Goal: Transaction & Acquisition: Purchase product/service

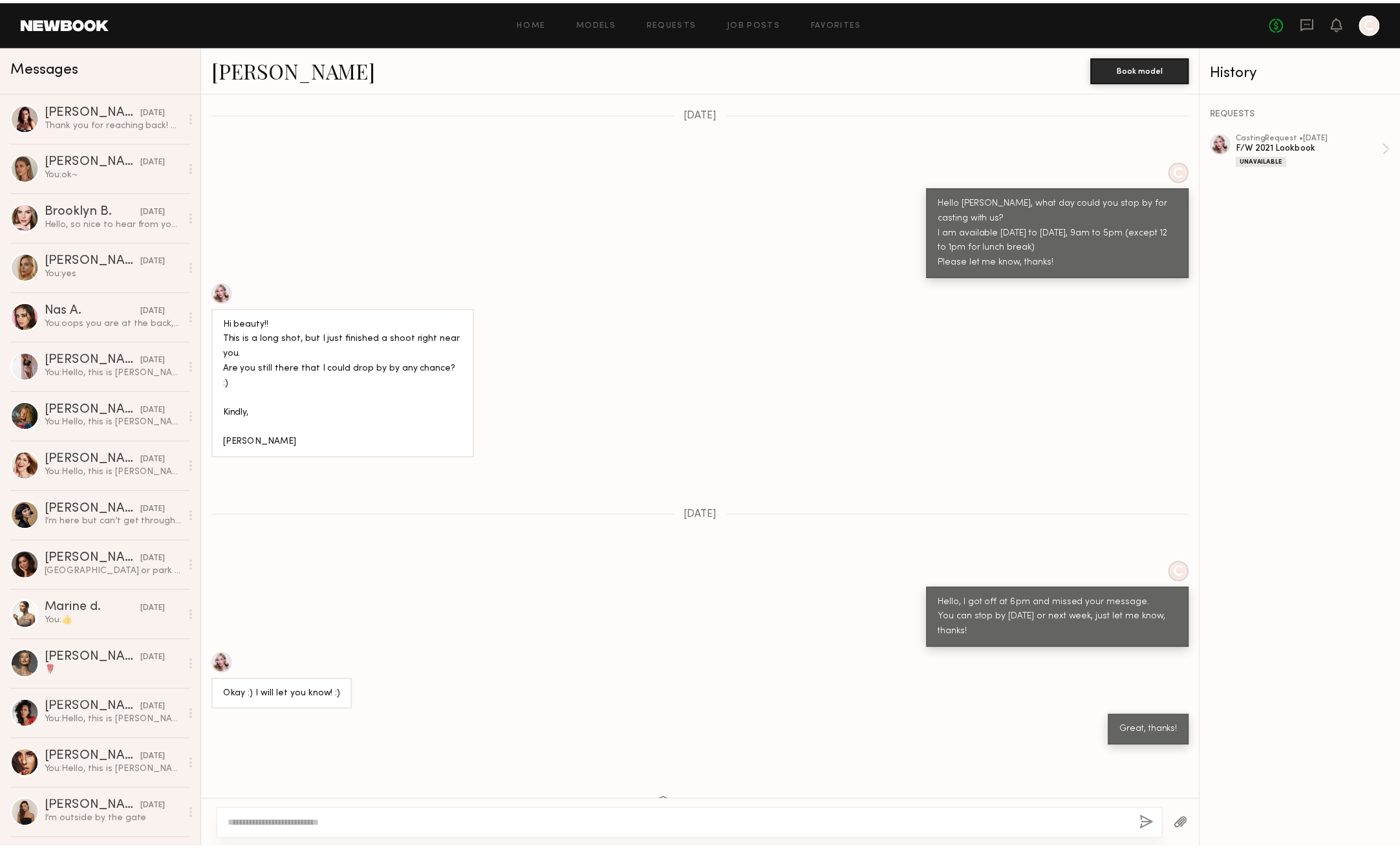
scroll to position [452, 0]
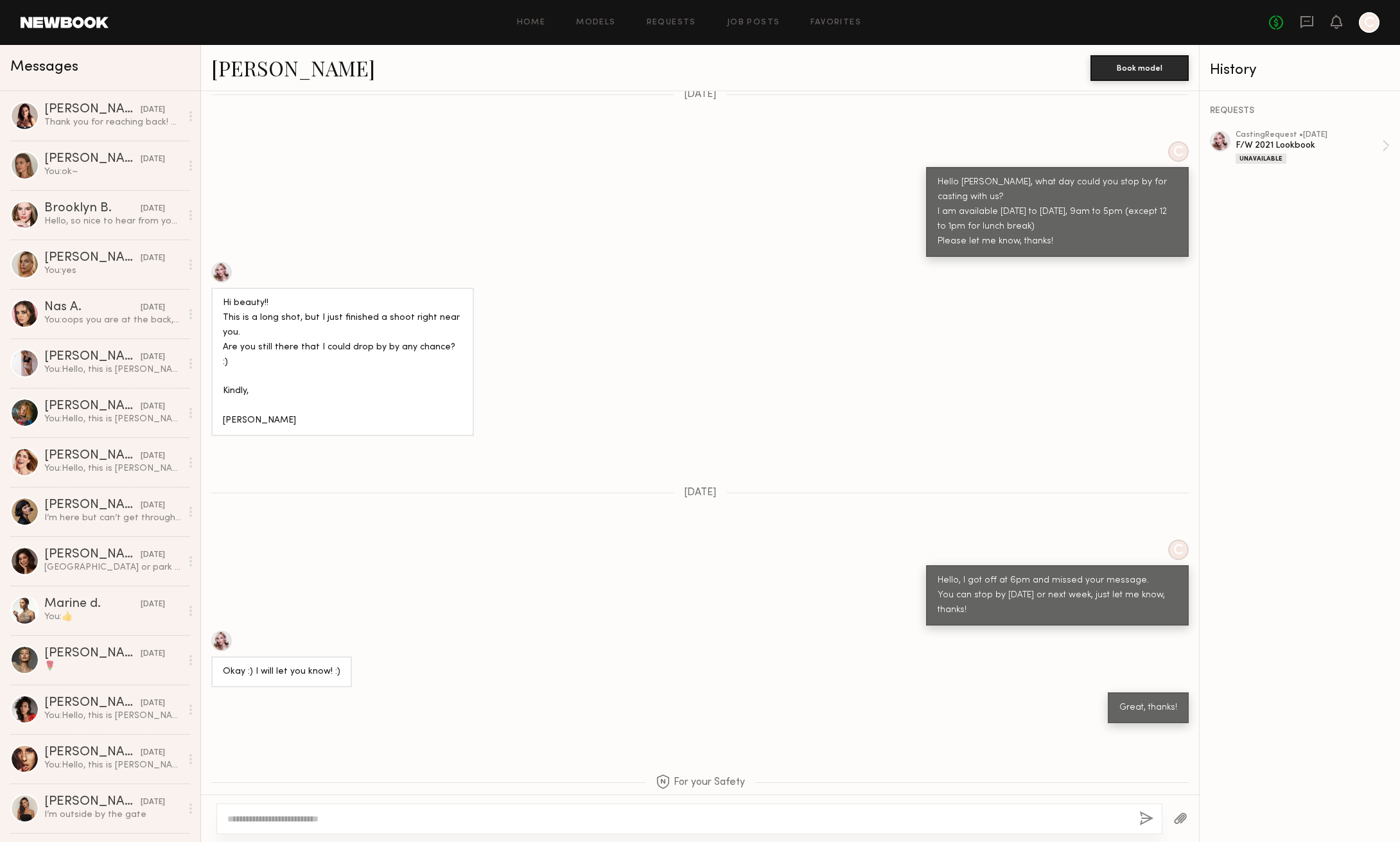
click at [77, 23] on link at bounding box center [65, 22] width 88 height 11
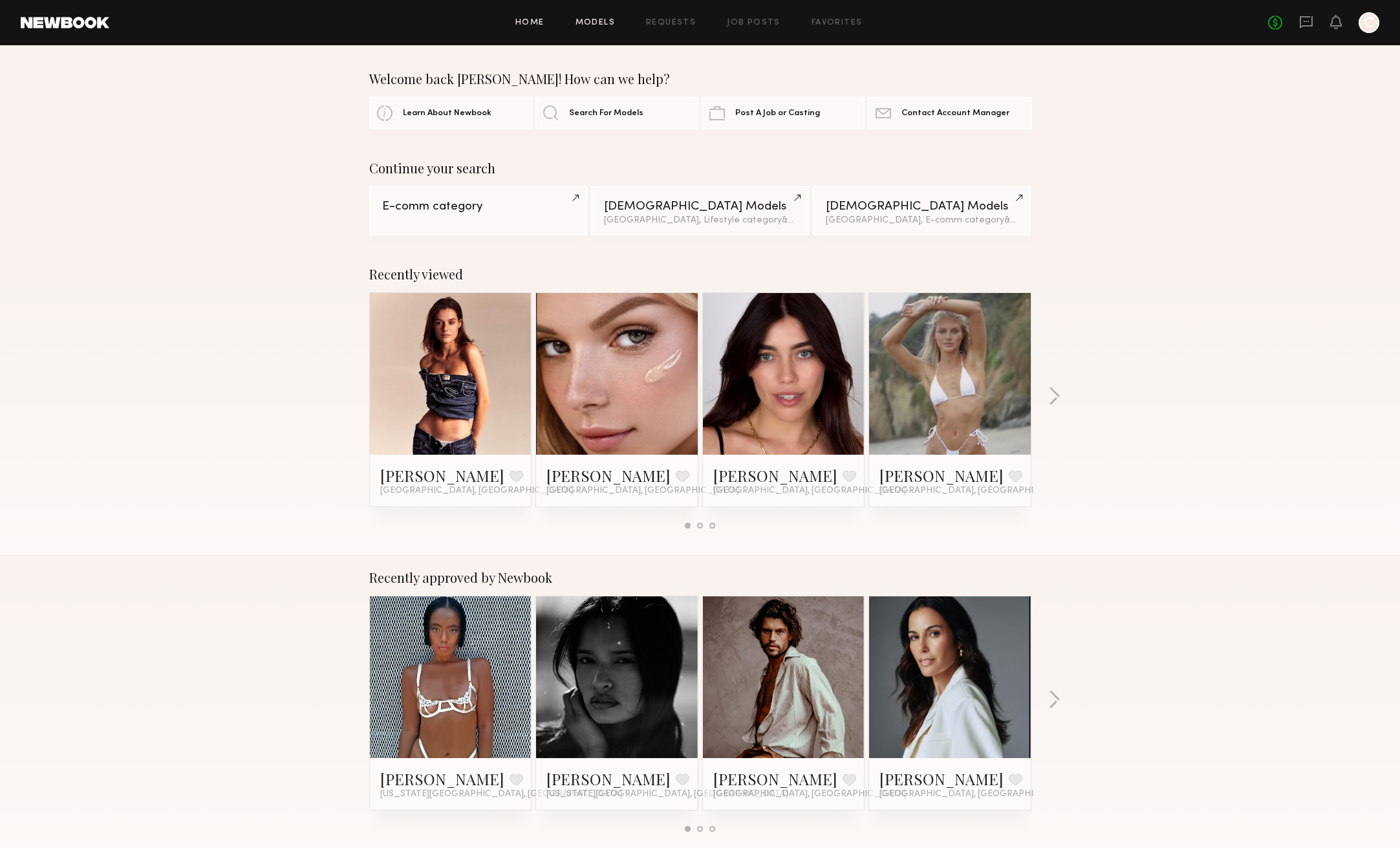
click at [592, 21] on link "Models" at bounding box center [594, 23] width 39 height 9
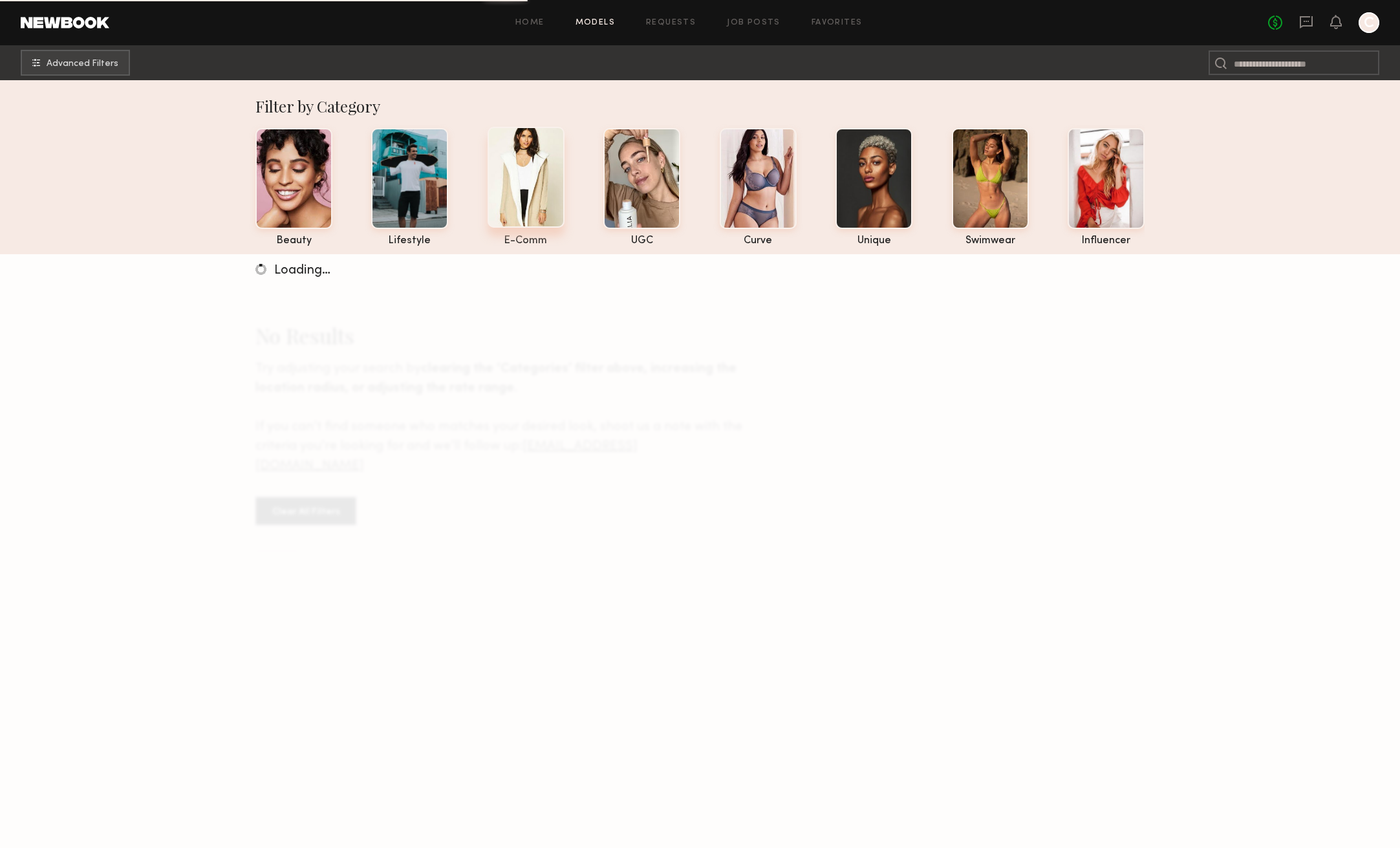
click at [527, 213] on div at bounding box center [526, 177] width 77 height 101
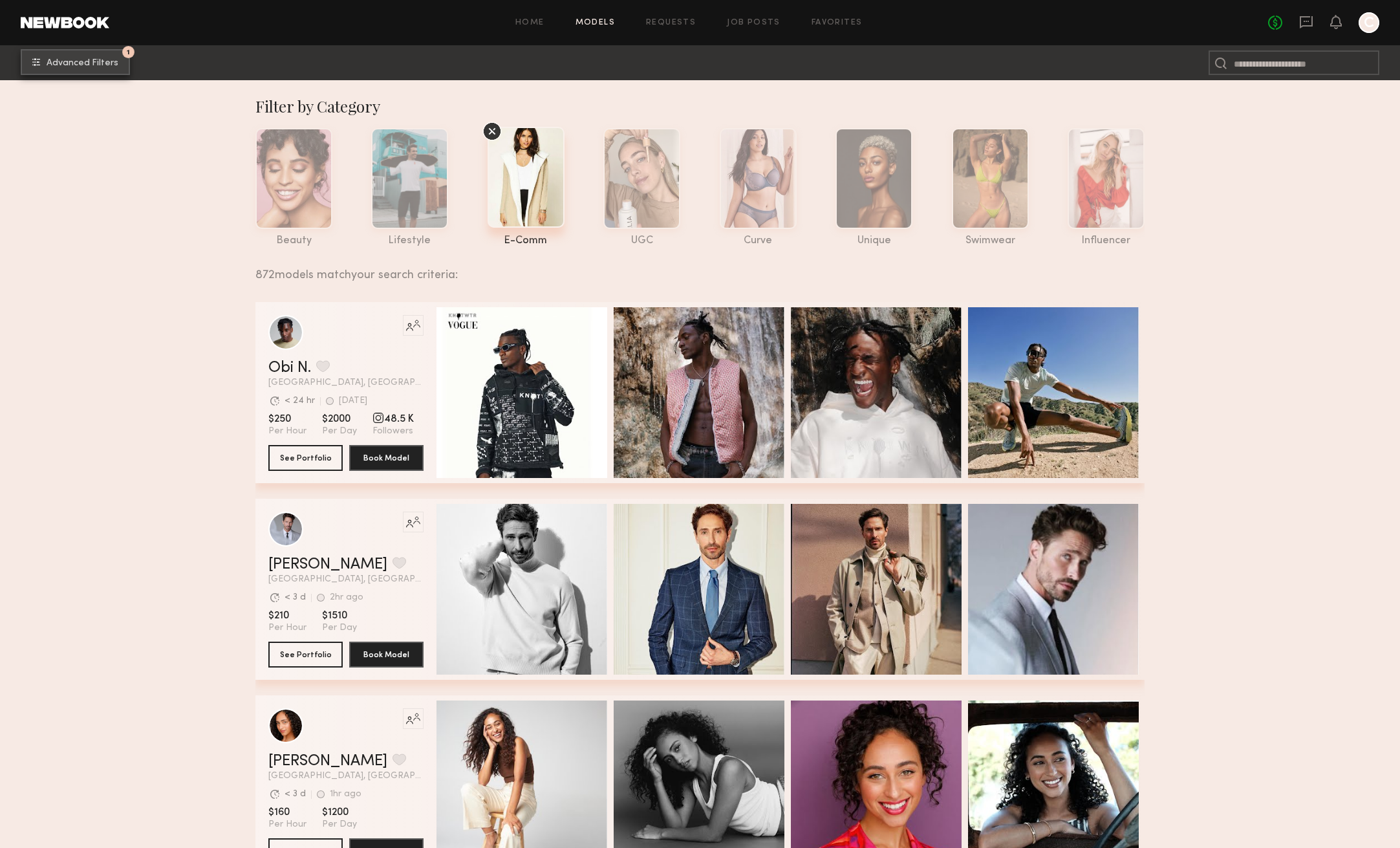
click at [98, 55] on button "1 Advanced Filters" at bounding box center [75, 62] width 109 height 26
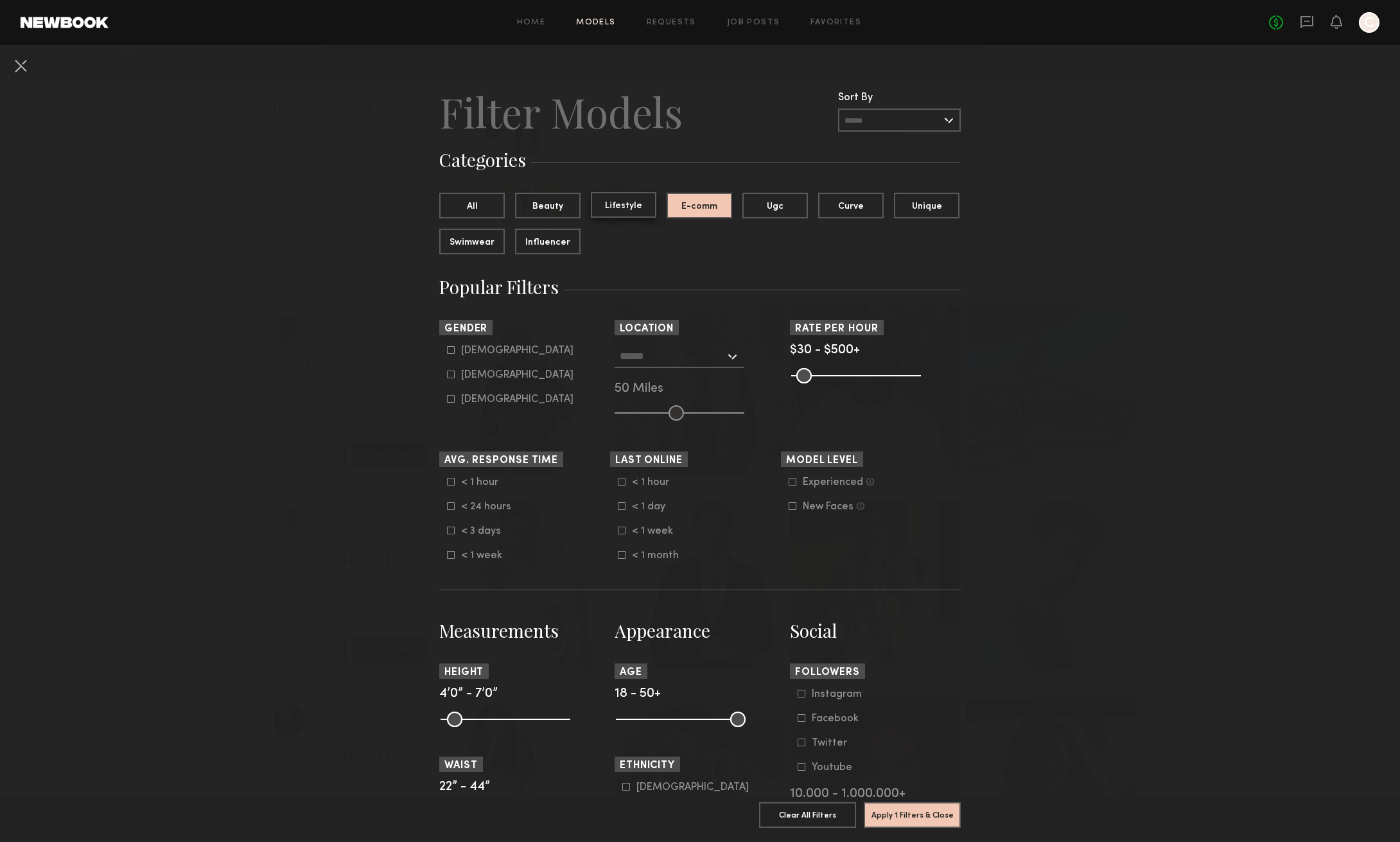
click at [620, 210] on button "Lifestyle" at bounding box center [624, 205] width 65 height 26
click at [701, 212] on button "E-comm" at bounding box center [699, 205] width 65 height 26
click at [447, 374] on icon at bounding box center [451, 374] width 8 height 8
type input "**"
click at [731, 353] on div at bounding box center [679, 356] width 130 height 23
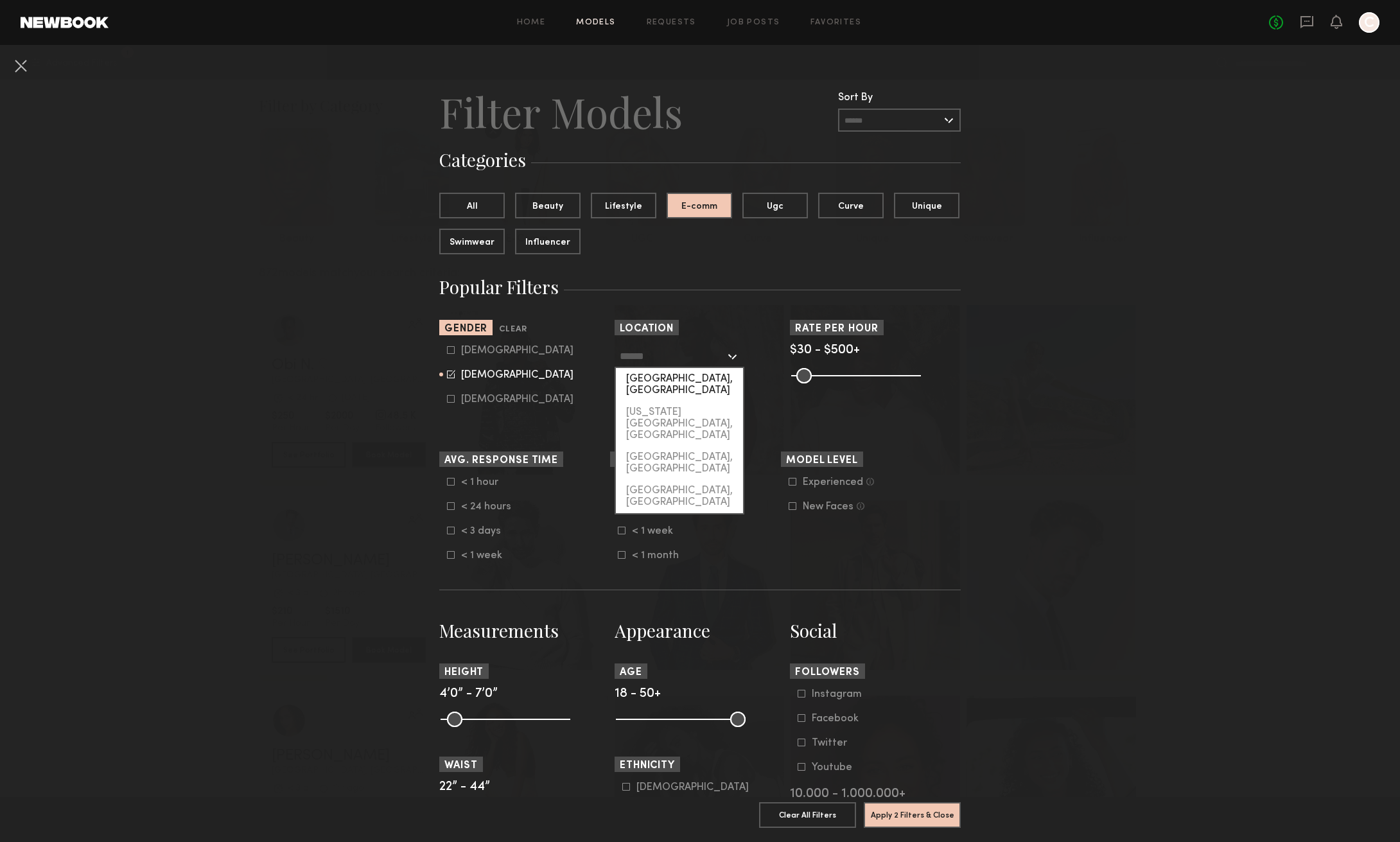
click at [682, 379] on div "[GEOGRAPHIC_DATA], [GEOGRAPHIC_DATA]" at bounding box center [679, 384] width 127 height 33
type input "**********"
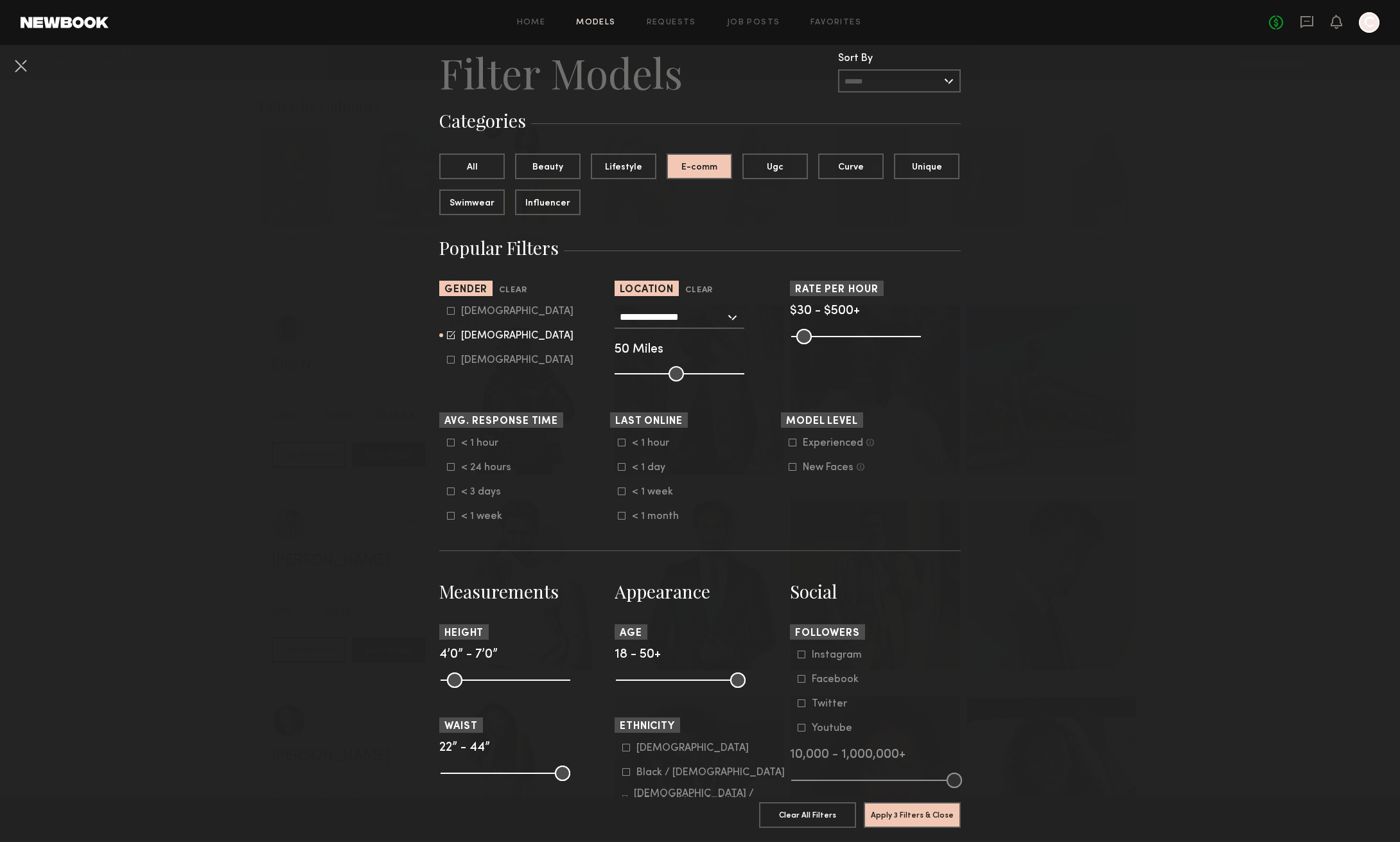
scroll to position [60, 0]
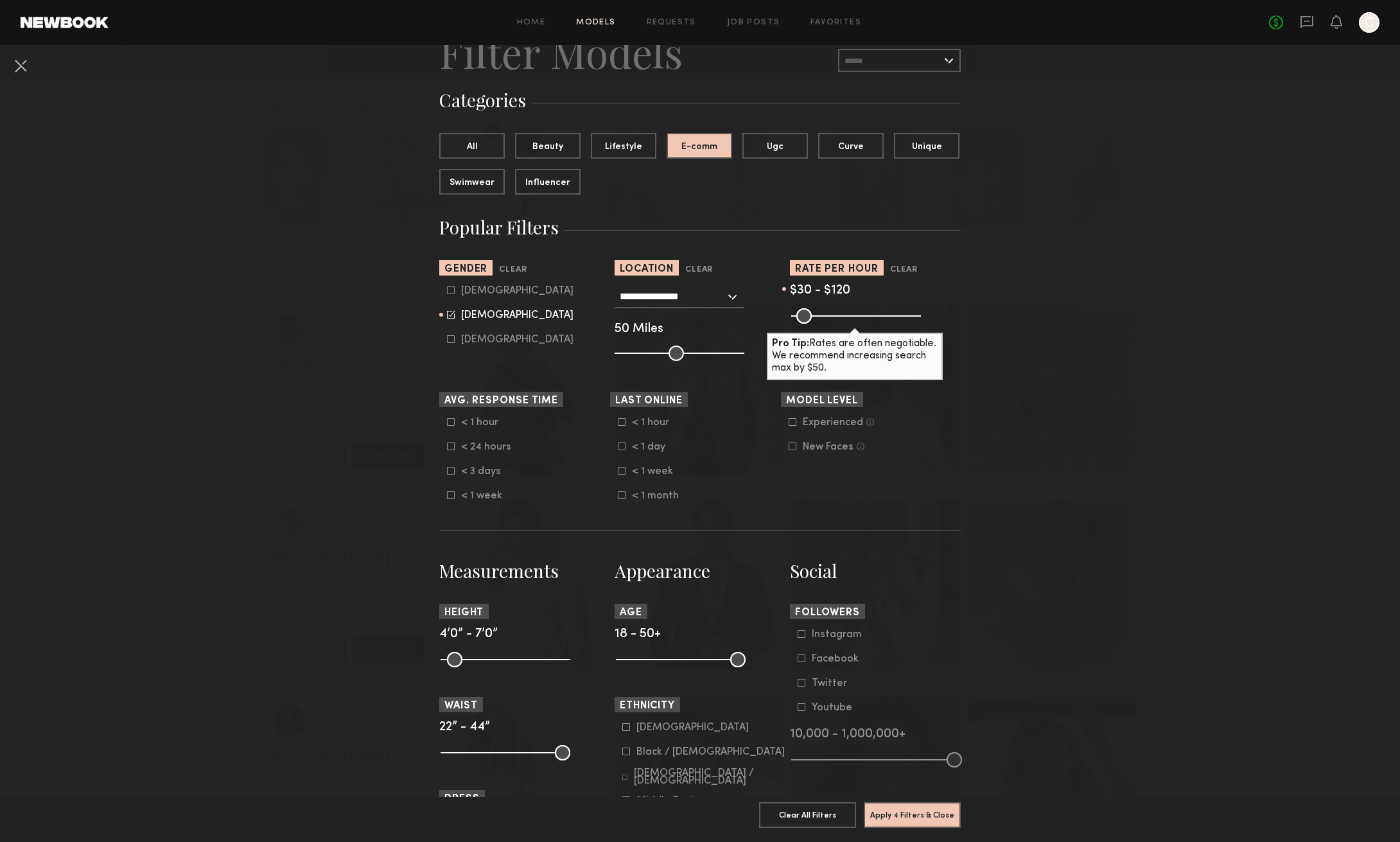
drag, startPoint x: 911, startPoint y: 309, endPoint x: 816, endPoint y: 314, distance: 95.1
type input "***"
click at [816, 314] on input "range" at bounding box center [856, 316] width 130 height 16
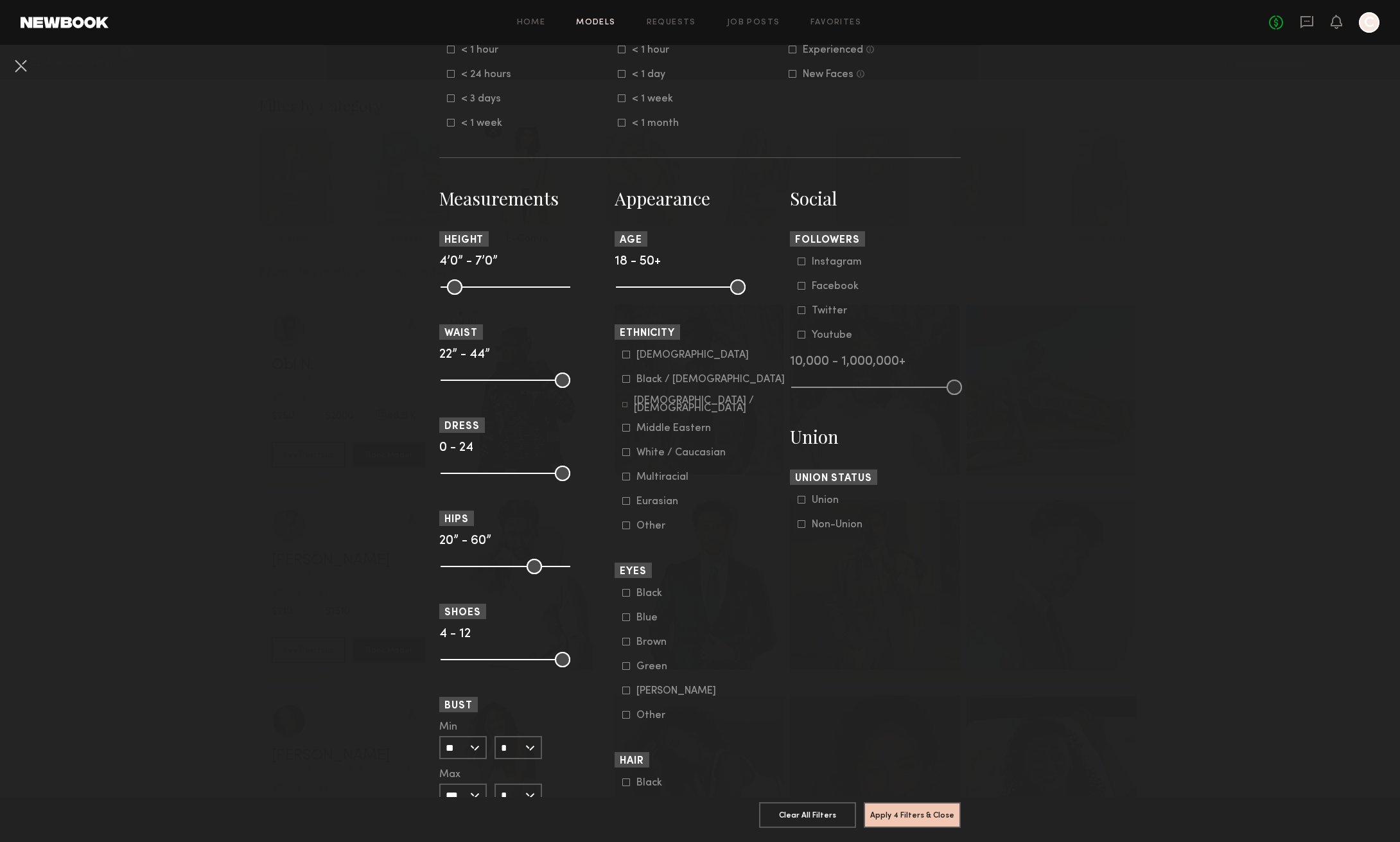
scroll to position [436, 0]
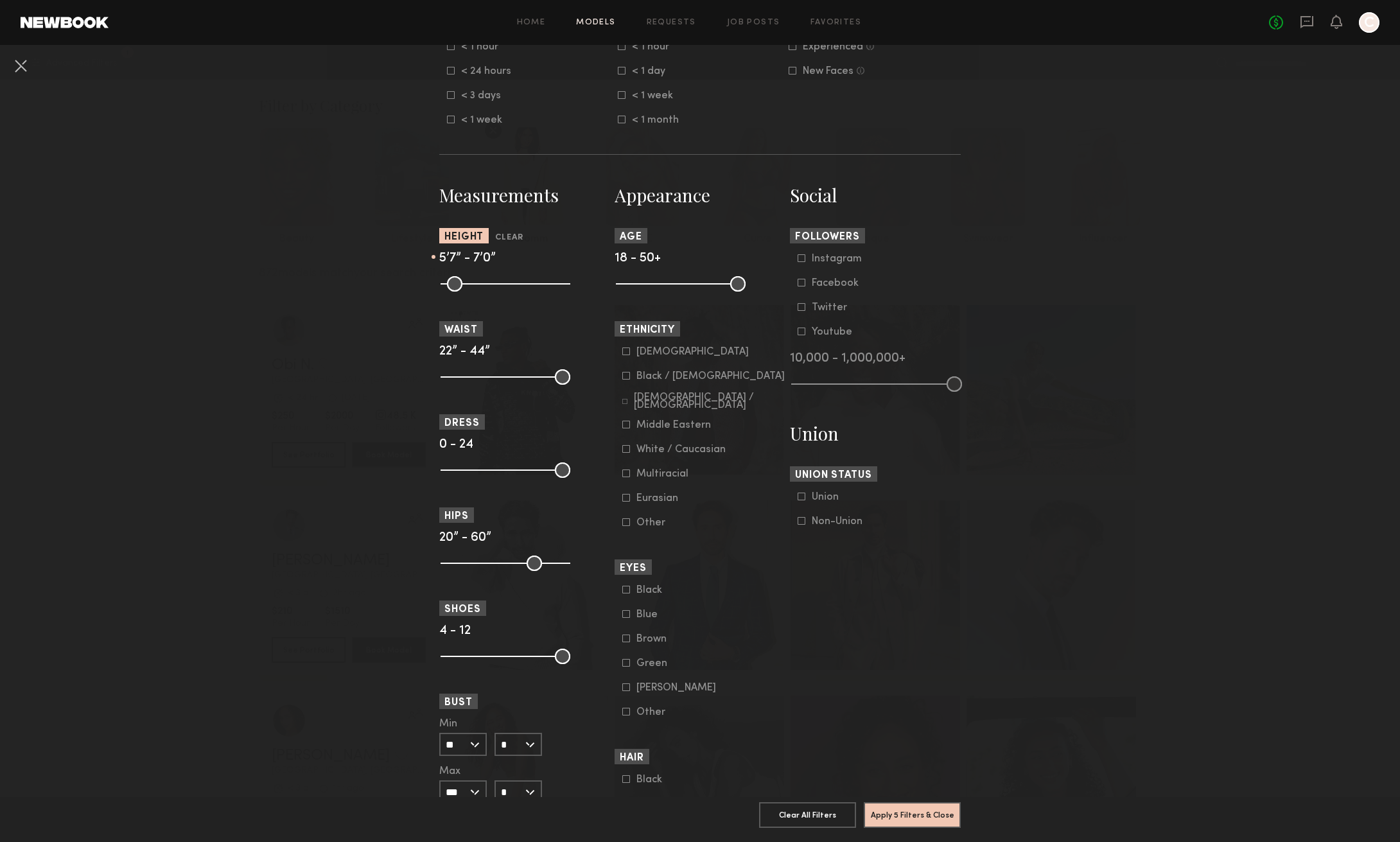
drag, startPoint x: 446, startPoint y: 284, endPoint x: 504, endPoint y: 286, distance: 58.0
type input "**"
click at [504, 286] on input "range" at bounding box center [505, 284] width 130 height 16
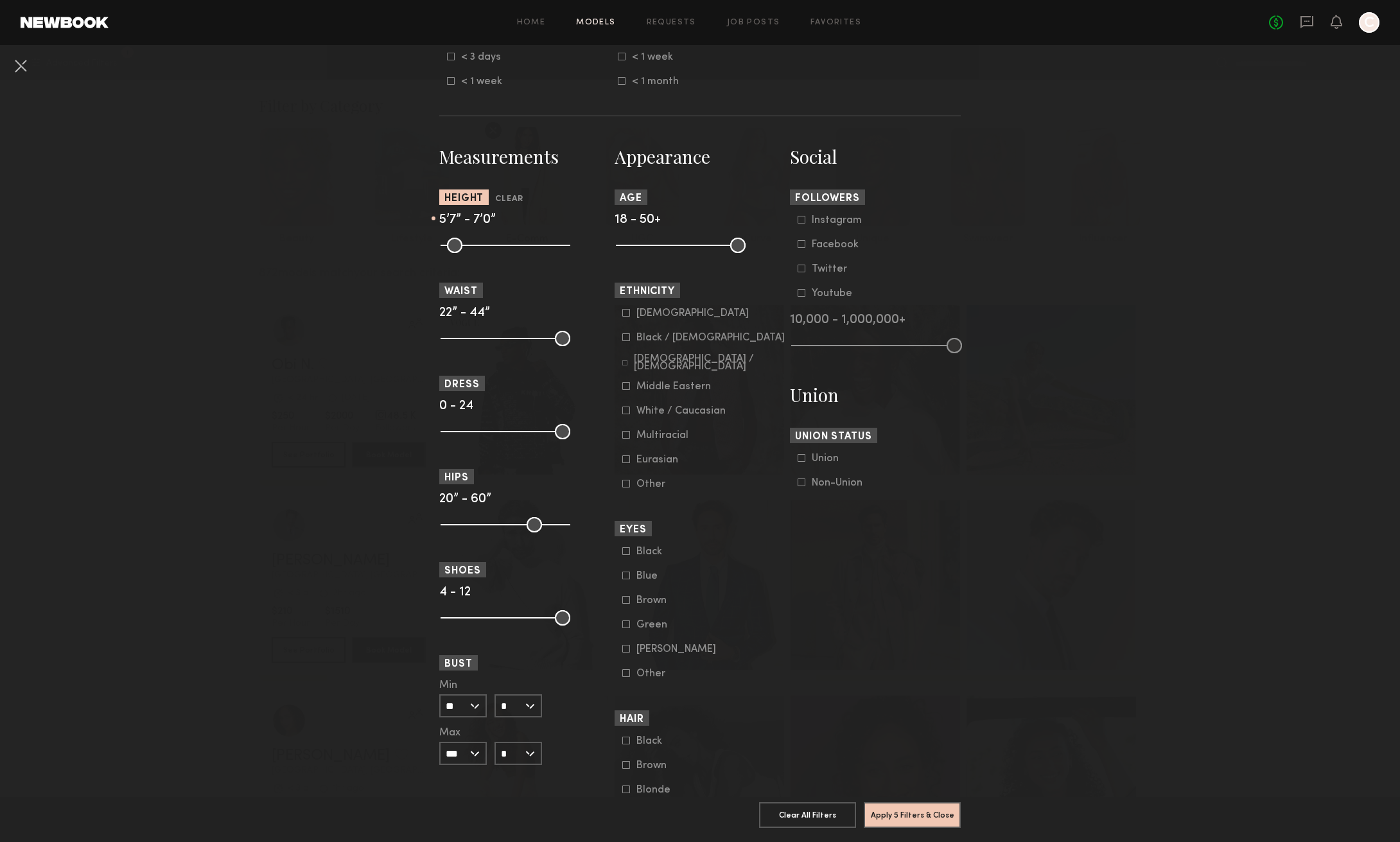
scroll to position [482, 0]
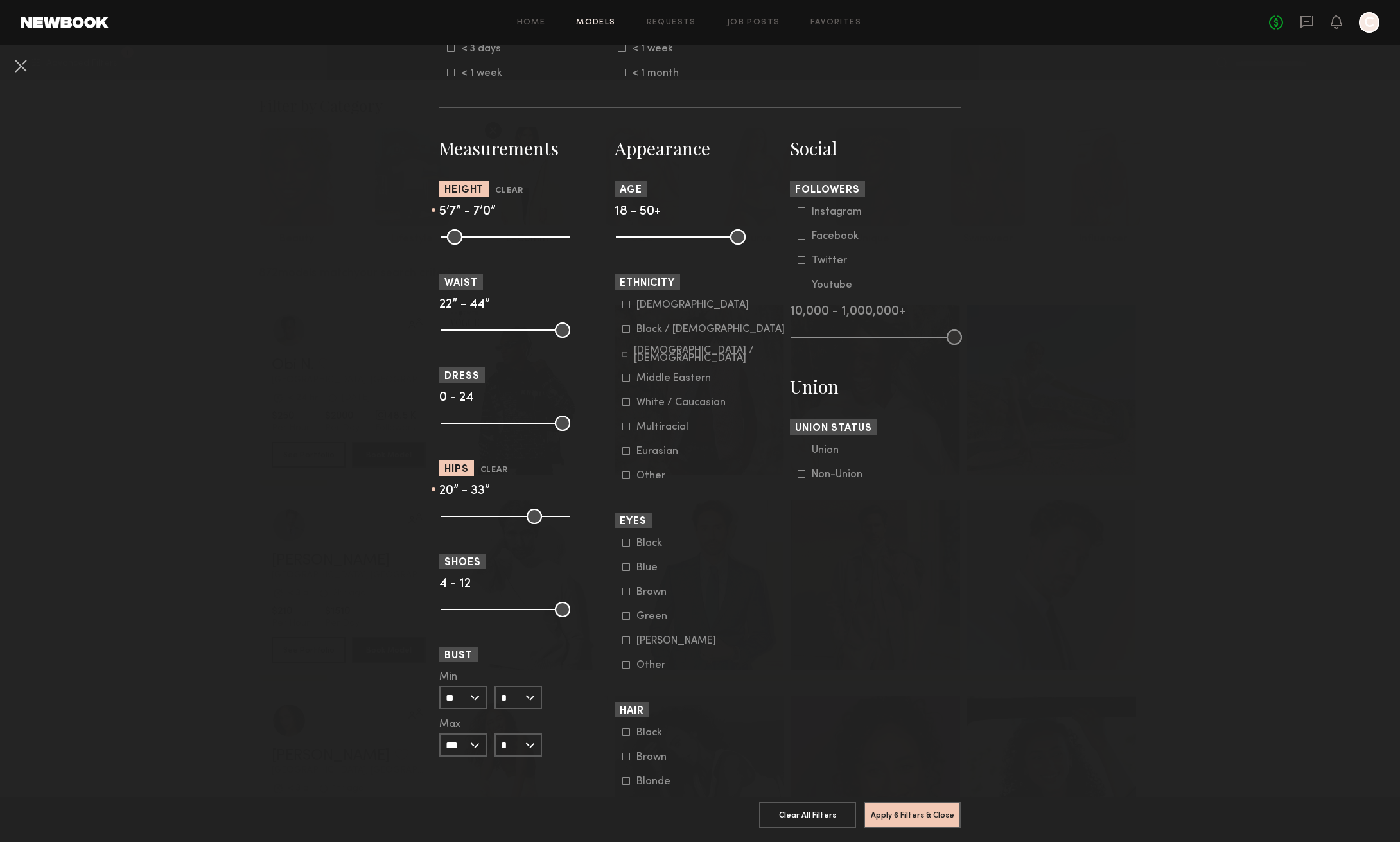
drag, startPoint x: 560, startPoint y: 515, endPoint x: 479, endPoint y: 517, distance: 81.0
type input "**"
click at [479, 517] on input "range" at bounding box center [505, 517] width 130 height 16
type input "*"
drag, startPoint x: 555, startPoint y: 425, endPoint x: 456, endPoint y: 425, distance: 99.0
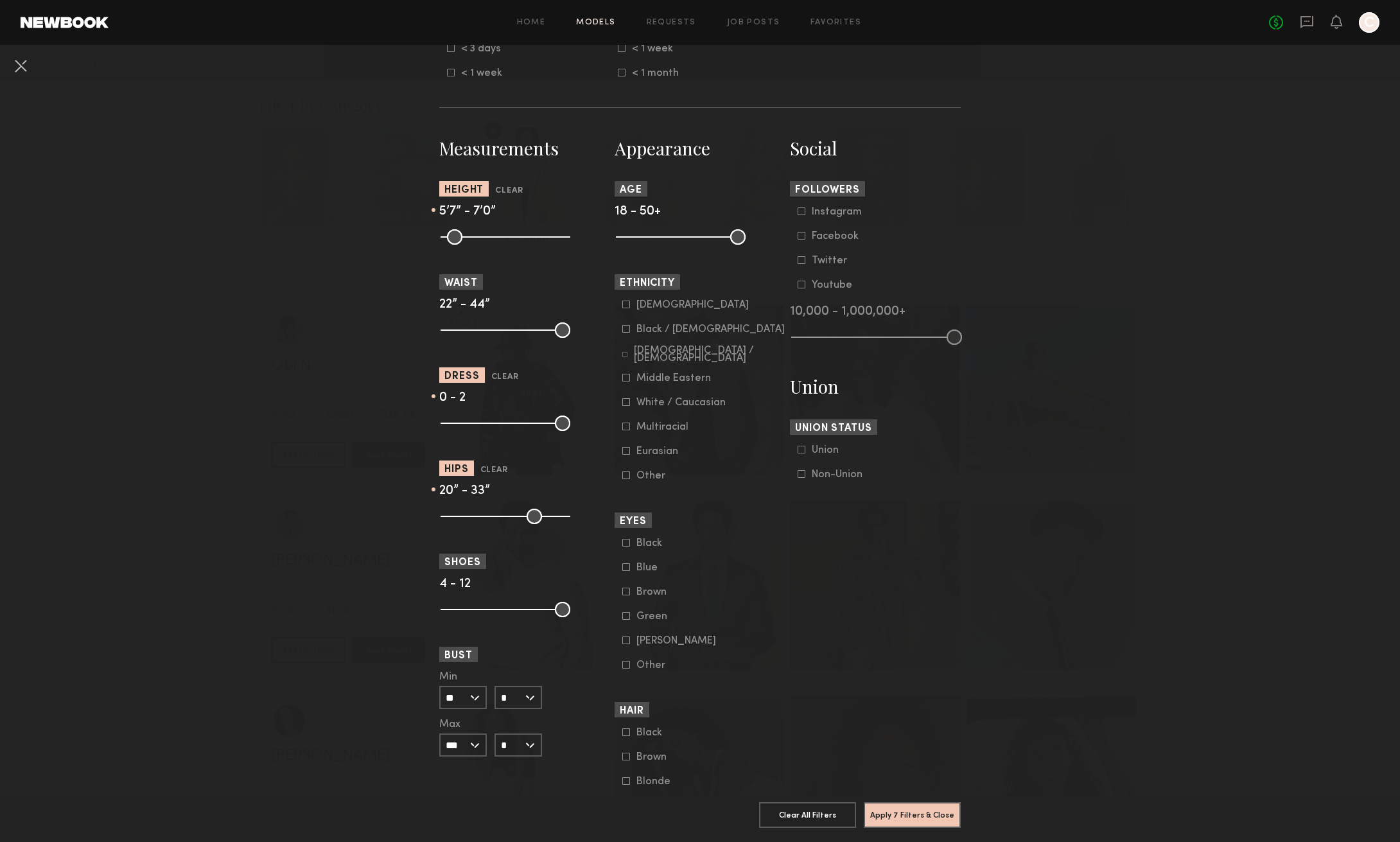
click at [456, 425] on input "range" at bounding box center [505, 423] width 130 height 16
drag, startPoint x: 729, startPoint y: 240, endPoint x: 678, endPoint y: 232, distance: 51.6
type input "**"
click at [678, 232] on input "range" at bounding box center [681, 237] width 130 height 16
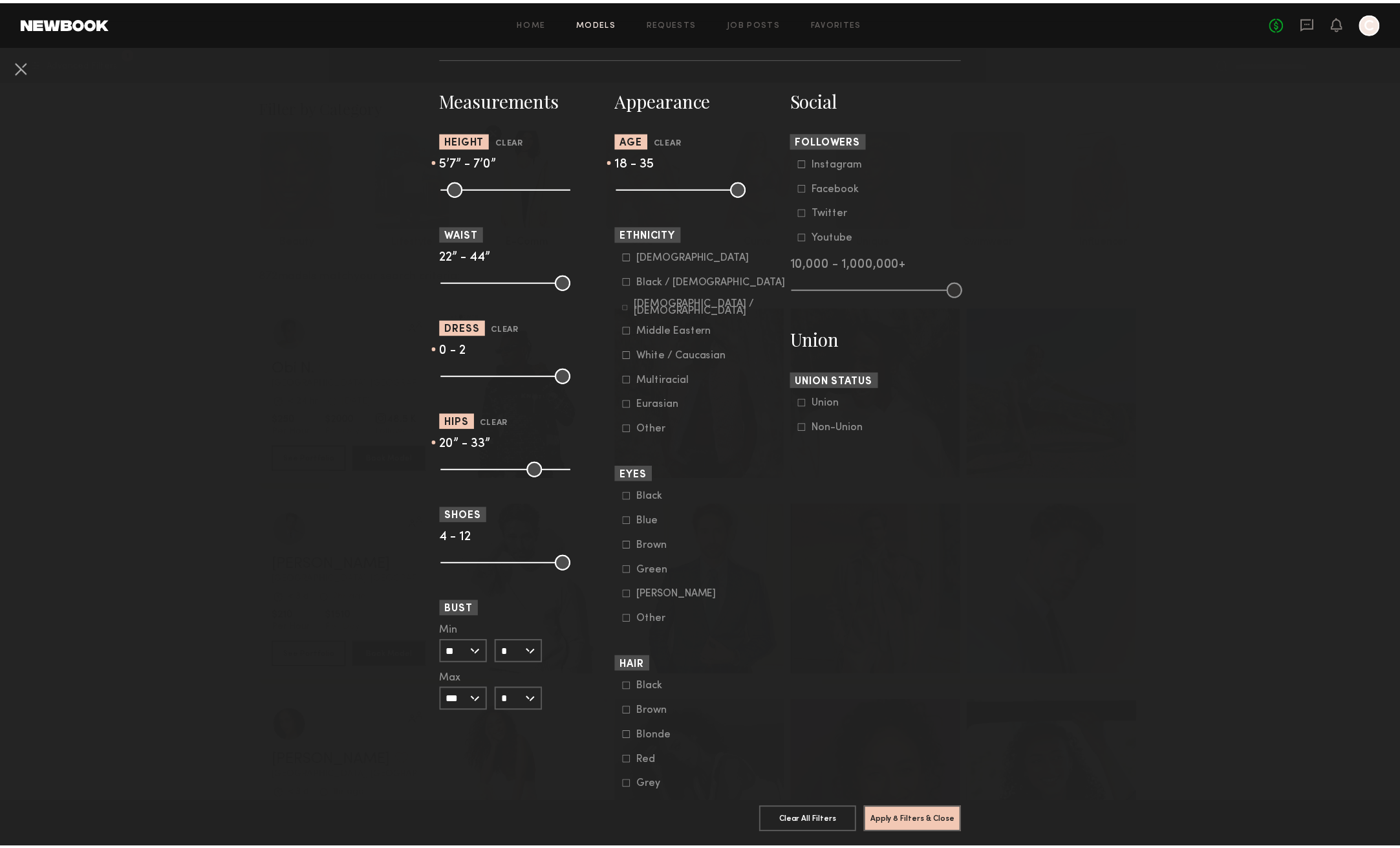
scroll to position [545, 0]
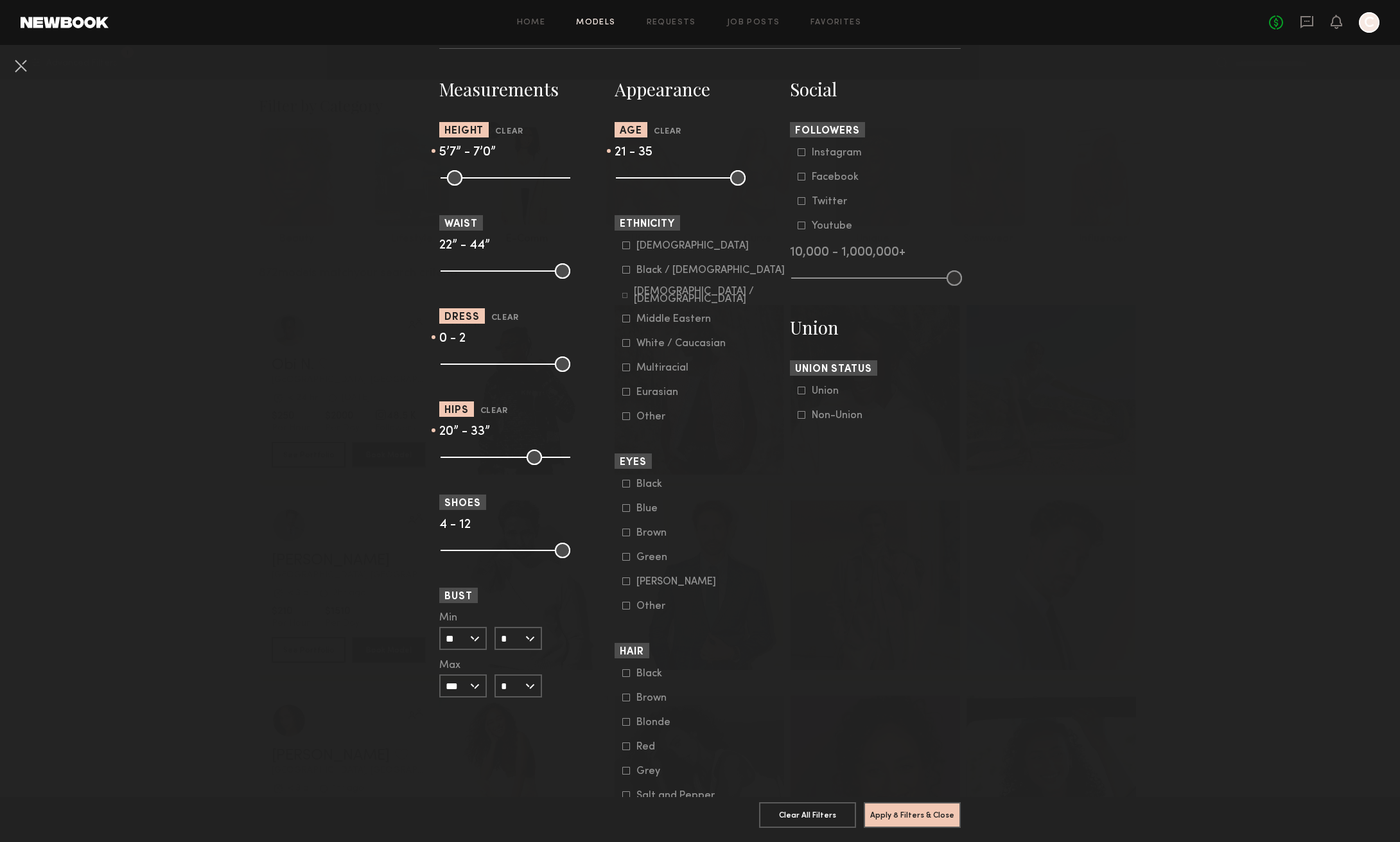
type input "**"
click at [630, 178] on input "range" at bounding box center [681, 178] width 130 height 16
click at [932, 804] on button "Apply 8 Filters & Close" at bounding box center [912, 814] width 97 height 26
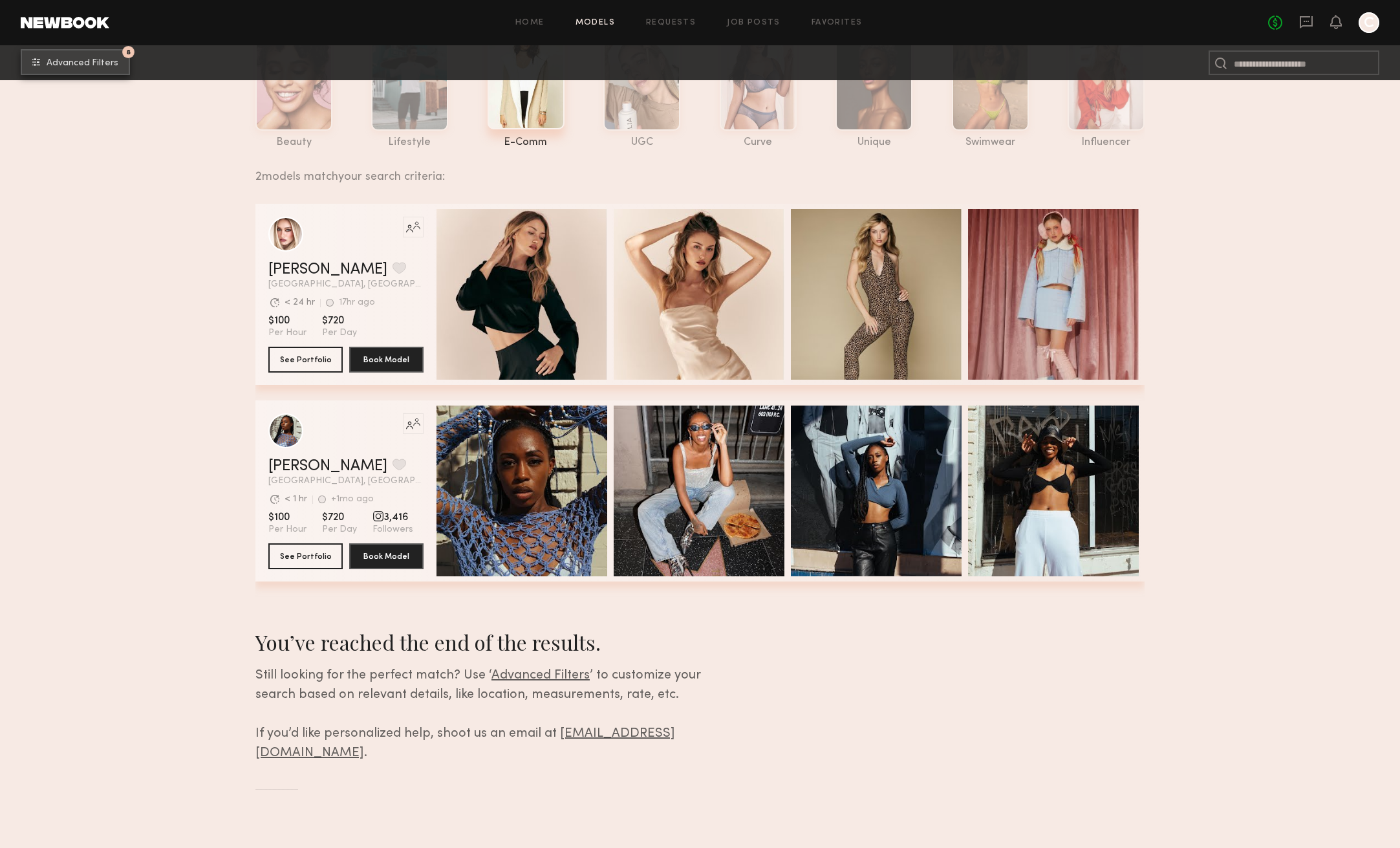
scroll to position [100, 0]
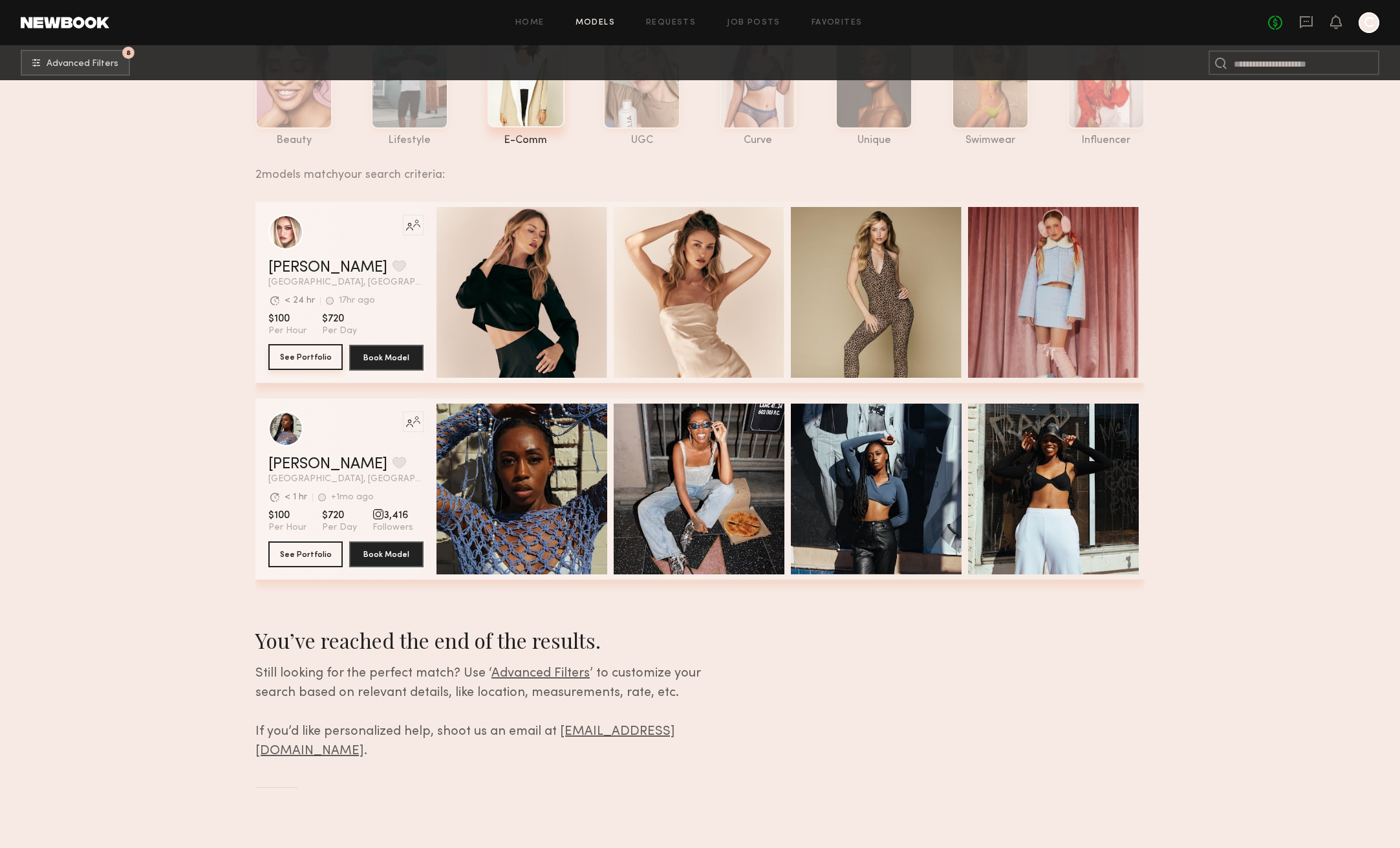
click at [323, 356] on button "See Portfolio" at bounding box center [305, 357] width 74 height 26
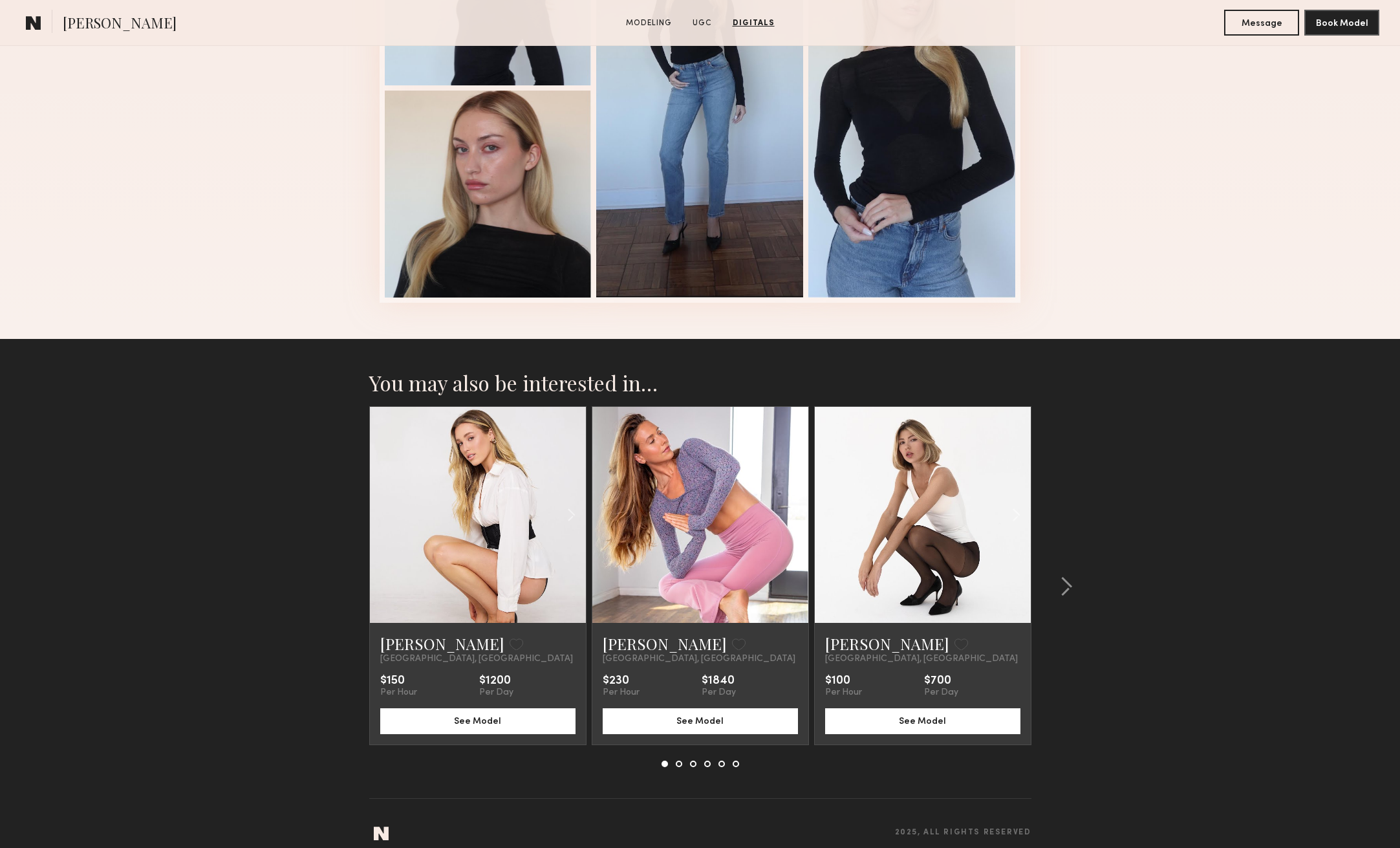
scroll to position [1897, 0]
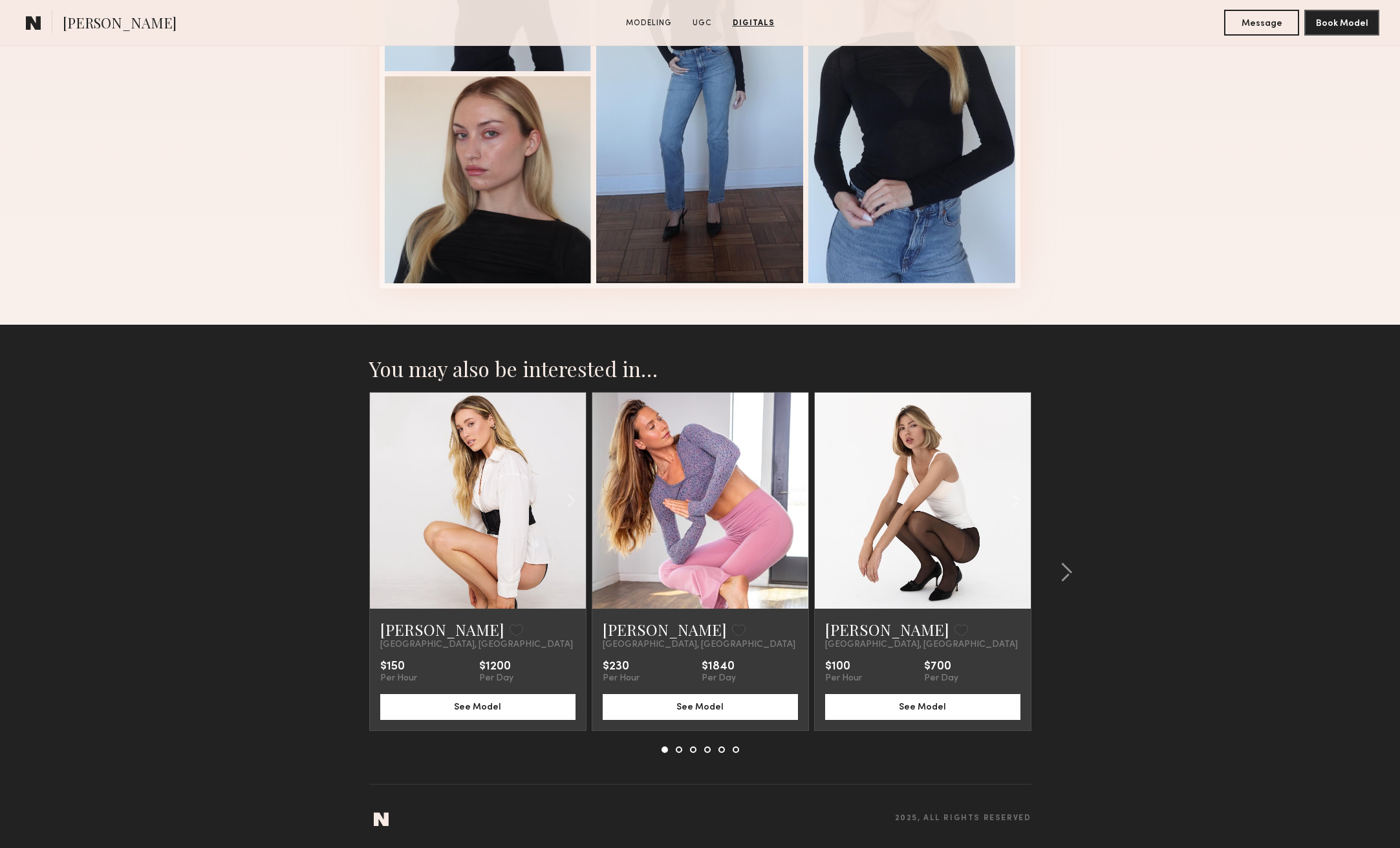
click at [911, 483] on link at bounding box center [922, 501] width 74 height 216
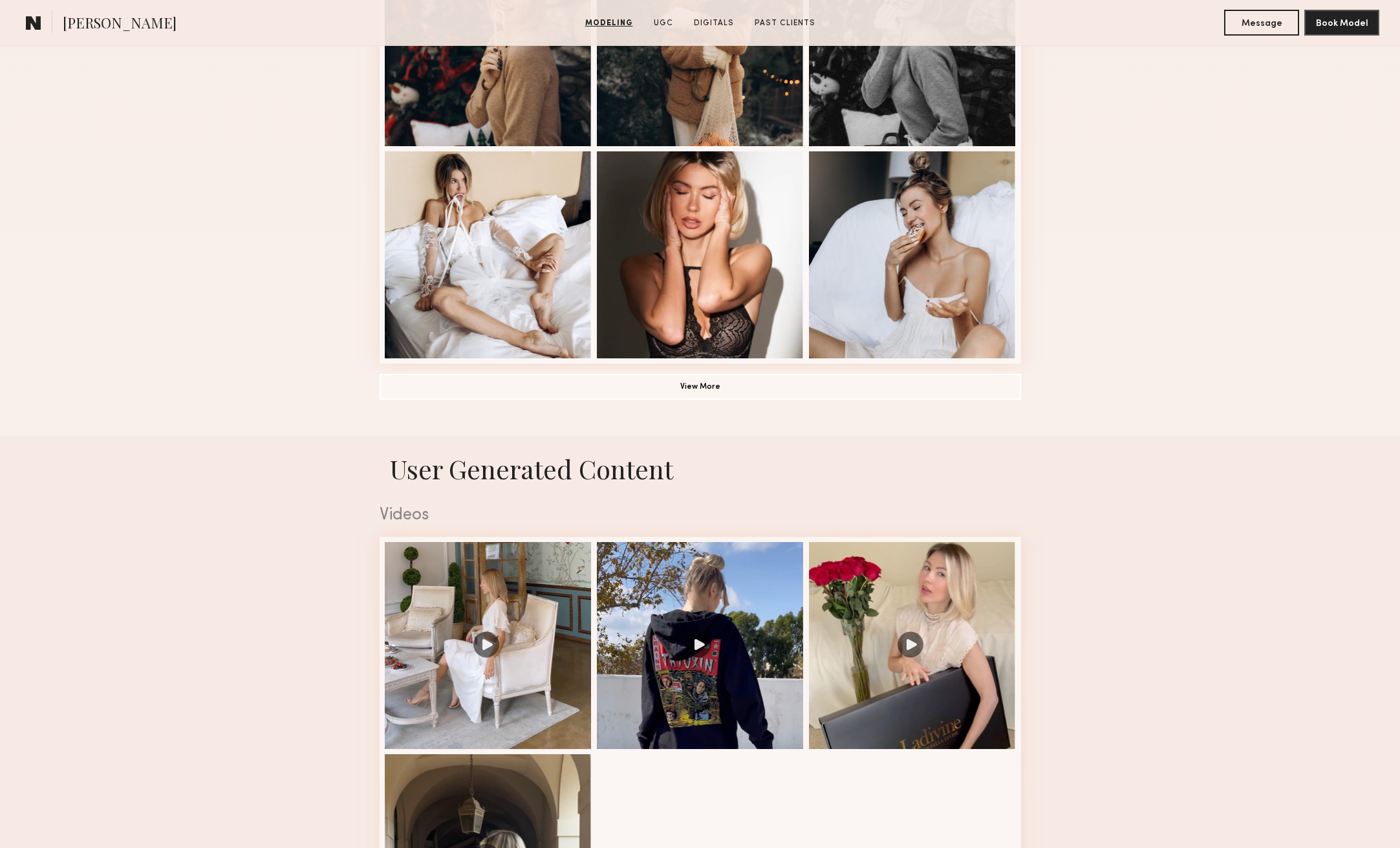
scroll to position [869, 0]
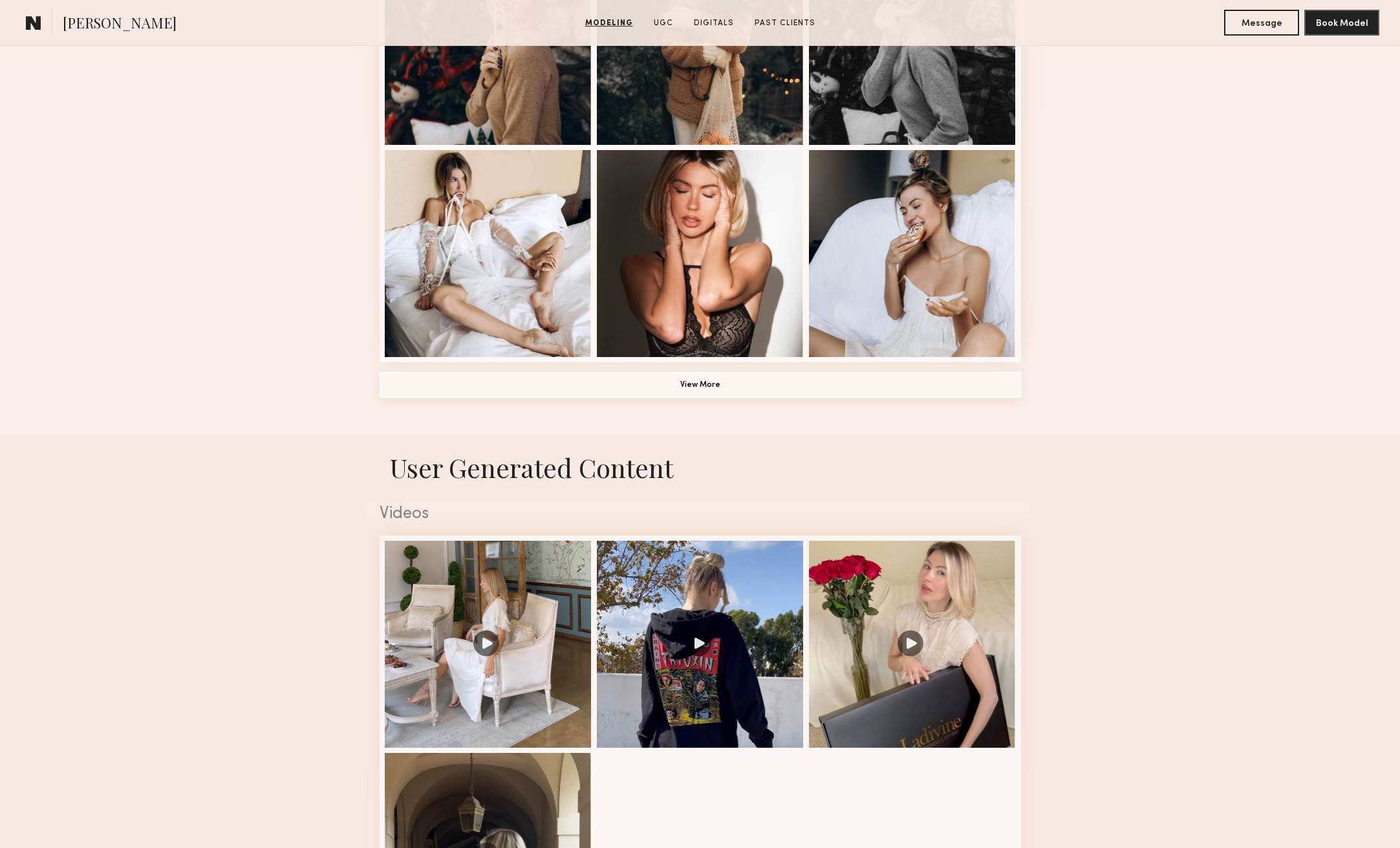
click at [717, 386] on button "View More" at bounding box center [700, 385] width 642 height 26
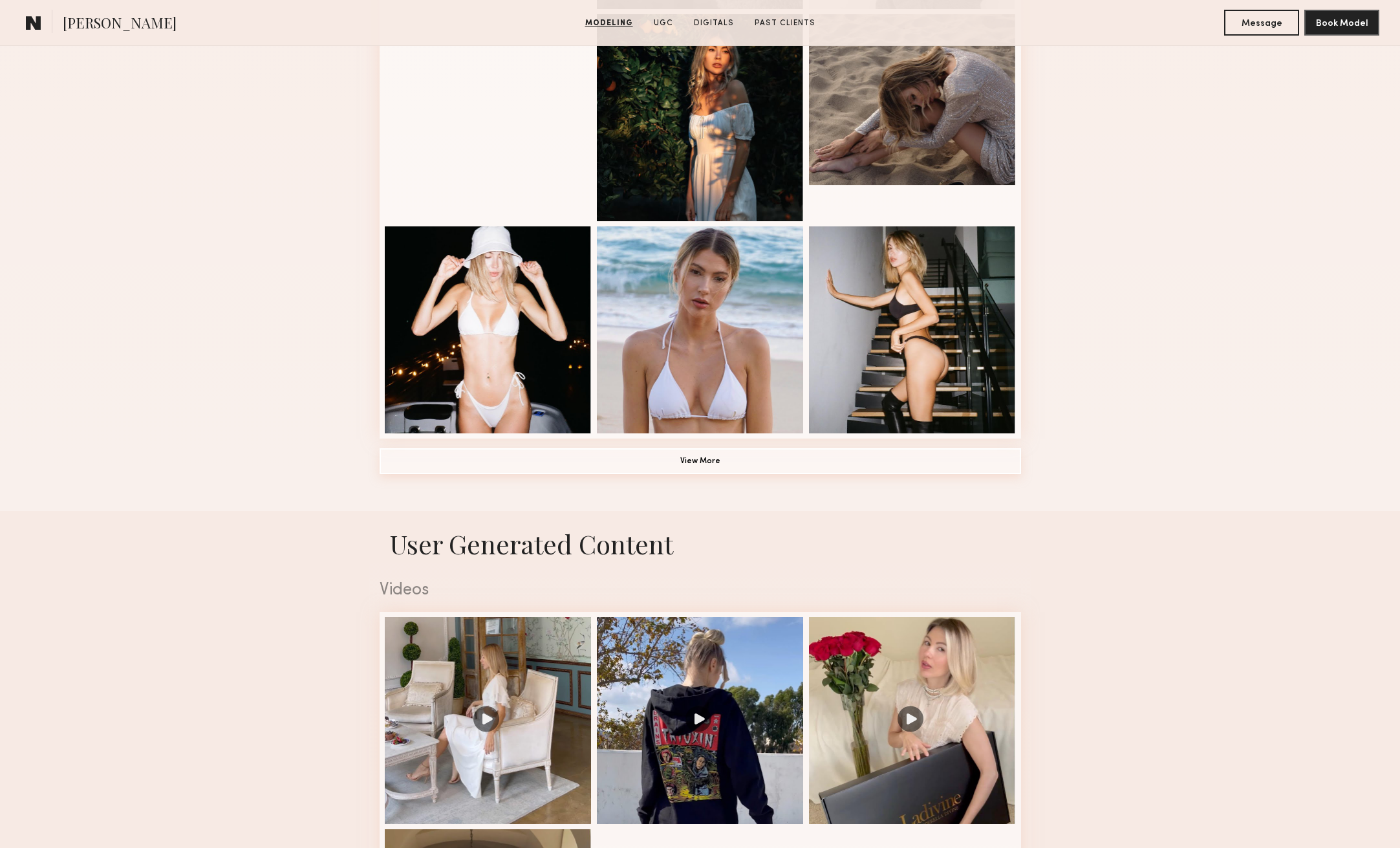
scroll to position [1644, 0]
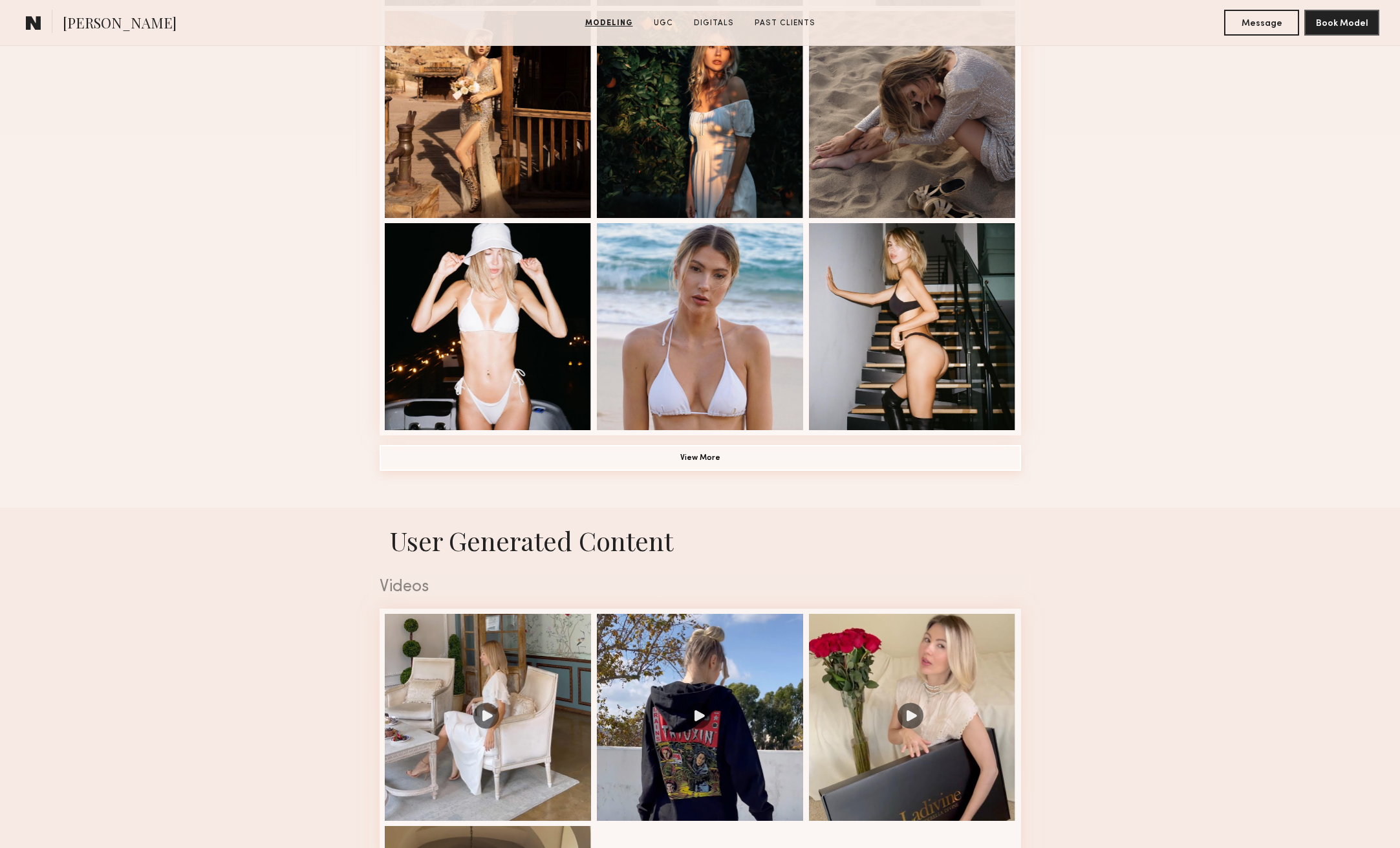
click at [684, 459] on button "View More" at bounding box center [700, 458] width 642 height 26
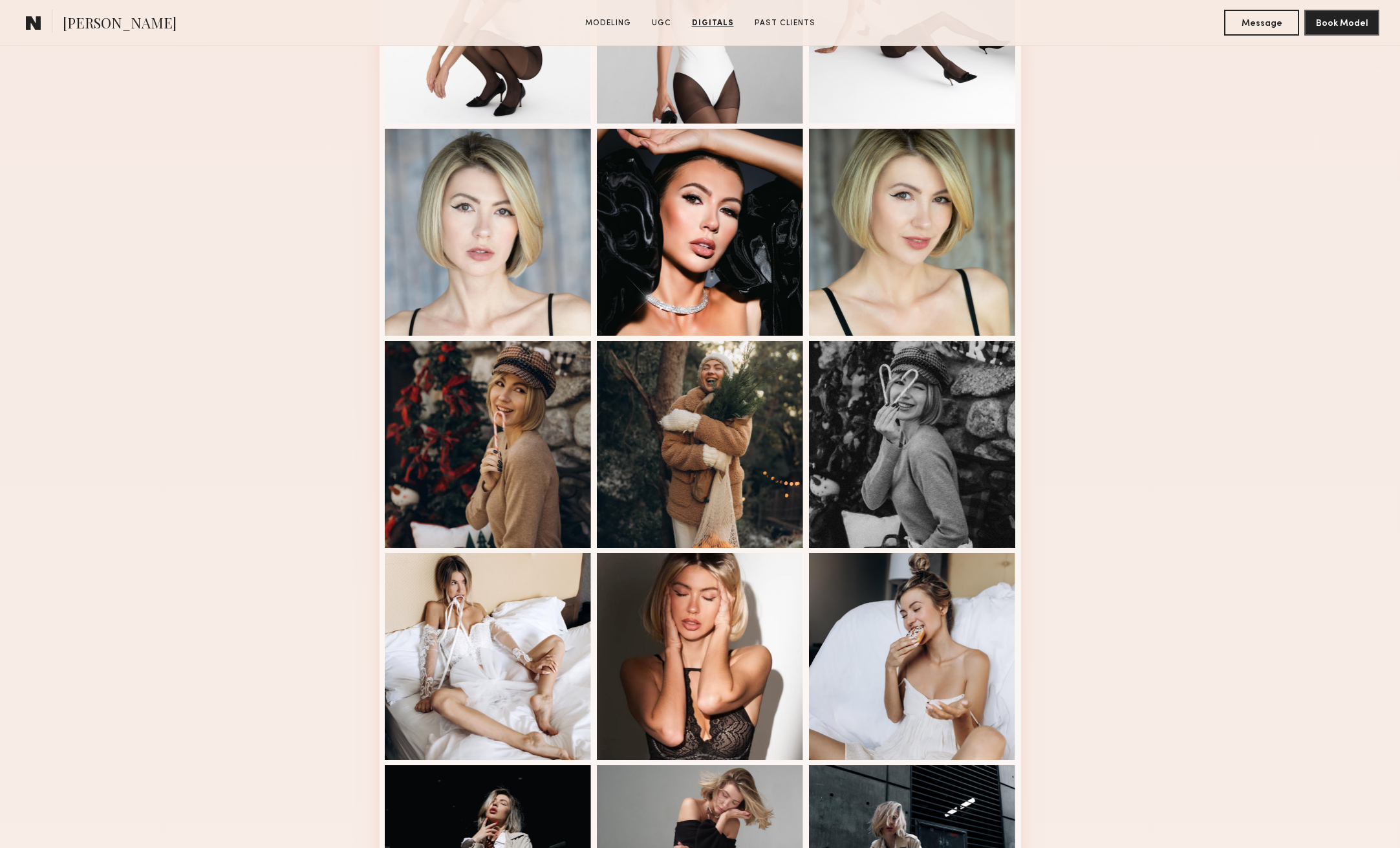
scroll to position [0, 0]
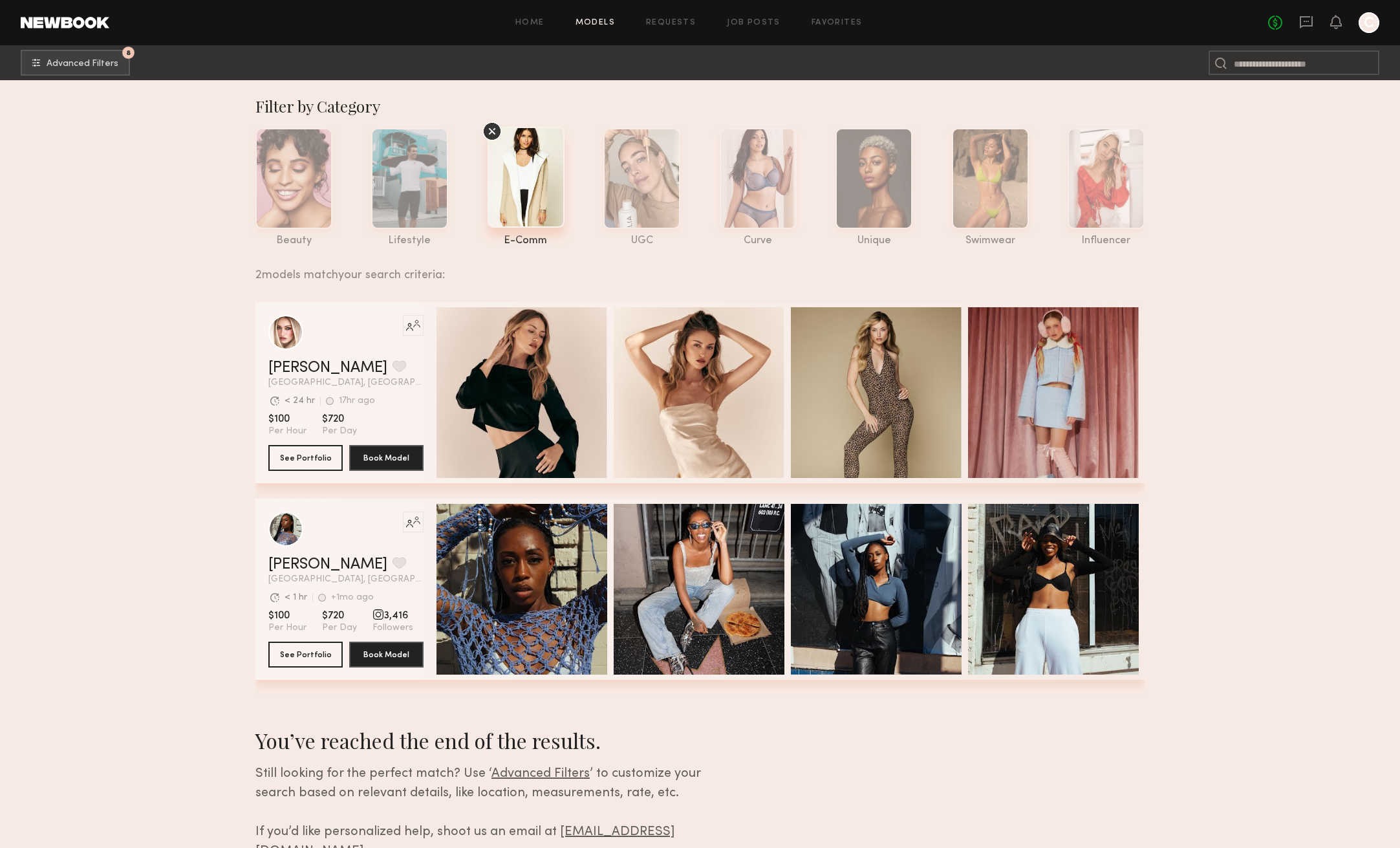
scroll to position [100, 0]
